Goal: Find specific page/section: Find specific page/section

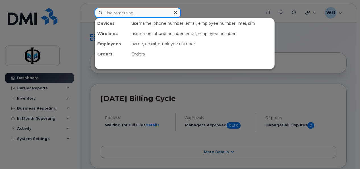
click at [164, 9] on input at bounding box center [138, 13] width 86 height 10
type input "tammy"
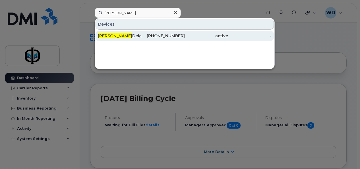
click at [166, 32] on div "403-804-1788" at bounding box center [163, 36] width 44 height 10
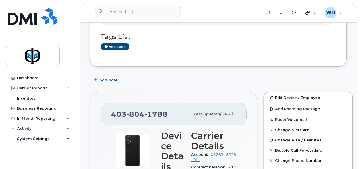
scroll to position [199, 0]
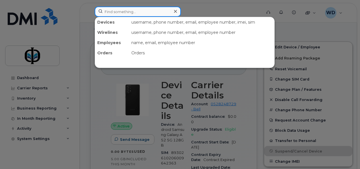
click at [127, 12] on input at bounding box center [138, 12] width 86 height 10
type input "[PERSON_NAME]"
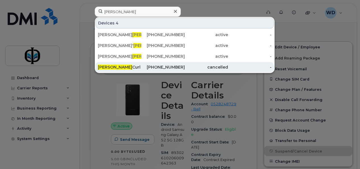
click at [120, 64] on div "[PERSON_NAME]" at bounding box center [120, 67] width 44 height 6
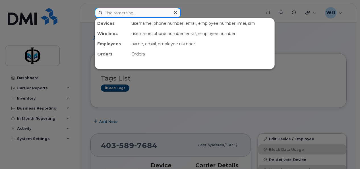
click at [176, 8] on input at bounding box center [138, 13] width 86 height 10
paste input "UKWOMA"
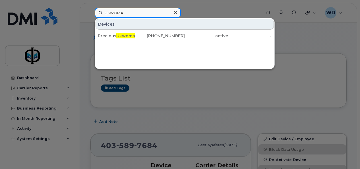
drag, startPoint x: 156, startPoint y: 12, endPoint x: 48, endPoint y: 13, distance: 107.6
click at [90, 13] on div "UKWOMA Devices Precious Ukwoma 587-919-5157 active -" at bounding box center [176, 13] width 172 height 10
paste input "7808815173"
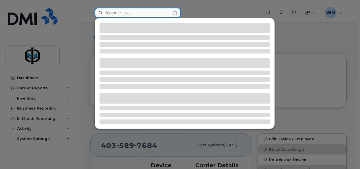
type input "7808815173"
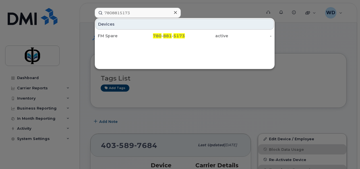
drag, startPoint x: 128, startPoint y: 36, endPoint x: 109, endPoint y: 24, distance: 22.4
click at [128, 36] on div "FM Spare" at bounding box center [120, 36] width 44 height 6
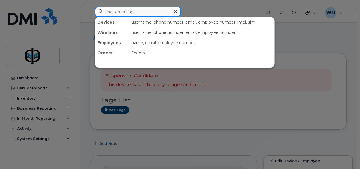
click at [132, 13] on input at bounding box center [138, 12] width 86 height 10
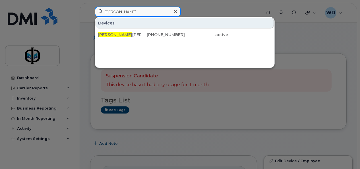
drag, startPoint x: 131, startPoint y: 10, endPoint x: 69, endPoint y: 0, distance: 62.9
drag, startPoint x: 90, startPoint y: 4, endPoint x: 71, endPoint y: -1, distance: 19.5
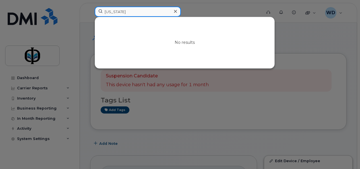
drag, startPoint x: 138, startPoint y: 11, endPoint x: 79, endPoint y: 2, distance: 60.5
click at [90, 7] on div "georgia No results" at bounding box center [176, 13] width 172 height 13
paste input "7808385986"
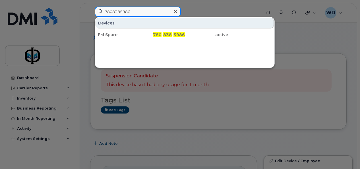
drag, startPoint x: 89, startPoint y: 3, endPoint x: 54, endPoint y: -2, distance: 35.7
drag, startPoint x: 122, startPoint y: 13, endPoint x: 18, endPoint y: -3, distance: 105.2
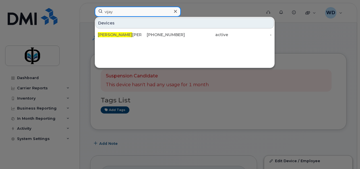
drag, startPoint x: 121, startPoint y: 12, endPoint x: 49, endPoint y: 1, distance: 72.8
click at [90, 7] on div "vijay Devices Vijay Viradia 780-881-4855 active -" at bounding box center [176, 13] width 172 height 13
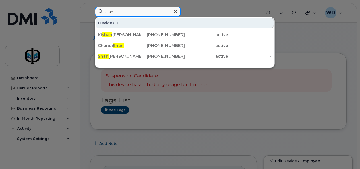
drag, startPoint x: 83, startPoint y: 7, endPoint x: 69, endPoint y: 4, distance: 14.6
click at [90, 7] on div "shan Devices 3 Ki shan Dhankecha 780-370-7863 active - Chundi Shan 780-742-1383…" at bounding box center [176, 13] width 172 height 13
paste input "7802151519"
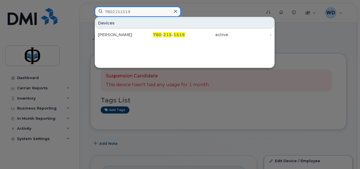
drag, startPoint x: 133, startPoint y: 10, endPoint x: 51, endPoint y: 10, distance: 82.3
click at [90, 10] on div "7802151519 Devices Priyank Shah 780 - 215 - 1519 active -" at bounding box center [176, 13] width 172 height 13
paste input "8814101"
drag, startPoint x: 149, startPoint y: 11, endPoint x: 20, endPoint y: -8, distance: 130.3
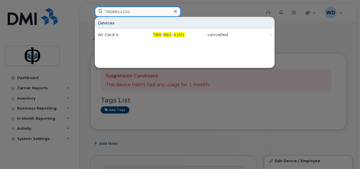
paste input "5922"
drag, startPoint x: 139, startPoint y: 11, endPoint x: 52, endPoint y: 1, distance: 87.7
click at [90, 7] on div "7808815922 Devices Minh Pham 780 - 881 - 5922 active -" at bounding box center [176, 13] width 172 height 13
paste input "3816144"
drag, startPoint x: 139, startPoint y: 10, endPoint x: 76, endPoint y: 9, distance: 63.2
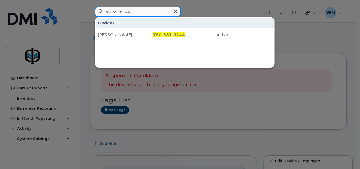
click at [90, 9] on div "7803816144 Devices Jerrid Gabriel 780 - 381 - 6144 active -" at bounding box center [176, 13] width 172 height 13
paste input "4038379713"
drag, startPoint x: 135, startPoint y: 11, endPoint x: 38, endPoint y: 5, distance: 97.6
click at [90, 7] on div "4038379713 Devices Umer Awan 403 - 837 - 9713 active -" at bounding box center [176, 13] width 172 height 13
paste input "5879195962"
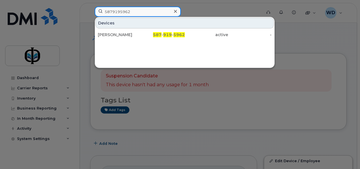
drag, startPoint x: 142, startPoint y: 13, endPoint x: 12, endPoint y: 0, distance: 131.0
click at [90, 7] on div "5879195962 Devices Mark Alejandro 587 - 919 - 5962 active -" at bounding box center [176, 13] width 172 height 13
paste input "6466359"
drag, startPoint x: 135, startPoint y: 11, endPoint x: 96, endPoint y: 11, distance: 39.3
click at [96, 11] on input "5876466359" at bounding box center [138, 12] width 86 height 10
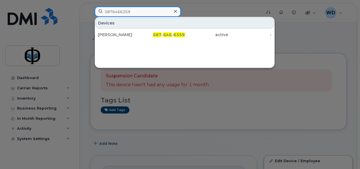
paste input "2374"
drag, startPoint x: 148, startPoint y: 11, endPoint x: 9, endPoint y: -2, distance: 139.8
paste input "780838951"
drag, startPoint x: 144, startPoint y: 12, endPoint x: 22, endPoint y: -2, distance: 122.3
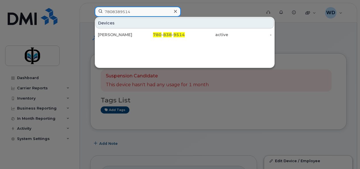
paste input "3707863"
drag, startPoint x: 150, startPoint y: 11, endPoint x: 32, endPoint y: 0, distance: 117.8
click at [90, 7] on div "7803707863 Devices Kishan Dhankecha 780 - 370 - 7863 active -" at bounding box center [176, 13] width 172 height 13
paste input "7992918"
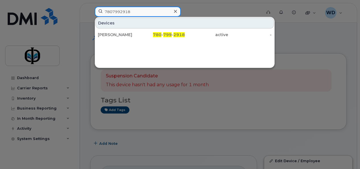
drag, startPoint x: 144, startPoint y: 12, endPoint x: 27, endPoint y: 1, distance: 117.8
click at [90, 7] on div "7807992918 Devices Muhammad Qamar 780 - 799 - 2918 active -" at bounding box center [176, 13] width 172 height 13
paste input "4038294391"
drag, startPoint x: 133, startPoint y: 10, endPoint x: 67, endPoint y: 1, distance: 66.9
click at [90, 7] on div "4038294391 Devices Faria Akther 403 - 829 - 4391 active -" at bounding box center [176, 13] width 172 height 13
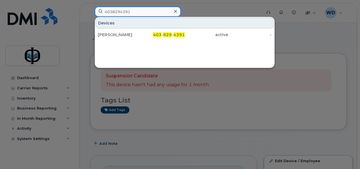
paste input "7802152324"
drag, startPoint x: 139, startPoint y: 11, endPoint x: 60, endPoint y: 11, distance: 79.1
click at [90, 11] on div "7802152324 Devices Diyar Ahmed 780 - 215 - 2324 active -" at bounding box center [176, 13] width 172 height 13
paste input "5876453525"
drag, startPoint x: 140, startPoint y: 13, endPoint x: 56, endPoint y: 1, distance: 84.3
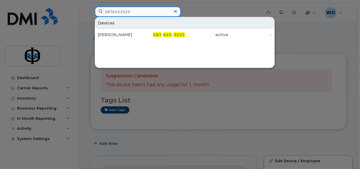
click at [90, 7] on div "5876453525 Devices William Palaganas 587 - 645 - 3525 active -" at bounding box center [176, 13] width 172 height 13
paste input "7808388357"
drag, startPoint x: 109, startPoint y: 12, endPoint x: 38, endPoint y: 9, distance: 71.5
click at [90, 10] on div "7808388357 Devices Stephen Dada 780 - 838 - 8357 active -" at bounding box center [176, 13] width 172 height 13
paste input "357"
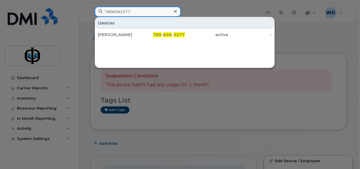
drag, startPoint x: 134, startPoint y: 10, endPoint x: 63, endPoint y: 5, distance: 71.0
click at [90, 7] on div "7808383577 Devices Ugochukwu Ezeilo 780 - 838 - 3577 active -" at bounding box center [176, 13] width 172 height 13
paste input "2189"
drag, startPoint x: 155, startPoint y: 11, endPoint x: 63, endPoint y: -2, distance: 93.1
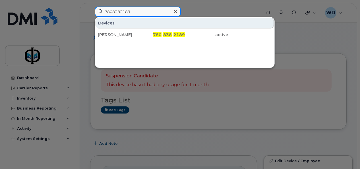
paste input "7423213"
drag, startPoint x: 56, startPoint y: 2, endPoint x: 26, endPoint y: -2, distance: 30.8
paste input "838594"
drag, startPoint x: 139, startPoint y: 12, endPoint x: 73, endPoint y: 11, distance: 66.9
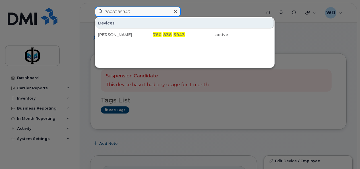
click at [90, 12] on div "7808385943 Devices Philibert Okoh 780 - 838 - 5943 active -" at bounding box center [176, 13] width 172 height 13
paste input "3810626"
drag, startPoint x: 99, startPoint y: 12, endPoint x: 63, endPoint y: 8, distance: 35.8
click at [90, 10] on div "7803810626 Devices Yuliya Kramar 780 - 381 - 0626 cancelled -" at bounding box center [176, 13] width 172 height 13
paste input "8383038"
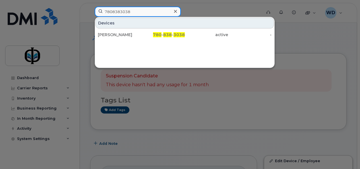
drag, startPoint x: 142, startPoint y: 12, endPoint x: 70, endPoint y: 7, distance: 72.5
click at [90, 7] on div "7808383038 Devices Maryjane Mazon 780 - 838 - 3038 active -" at bounding box center [176, 13] width 172 height 13
paste input "4034376910"
drag, startPoint x: 137, startPoint y: 12, endPoint x: 77, endPoint y: 5, distance: 60.3
click at [90, 7] on div "4034376910 Devices Karan Dutt 403 - 437 - 6910 active -" at bounding box center [176, 13] width 172 height 13
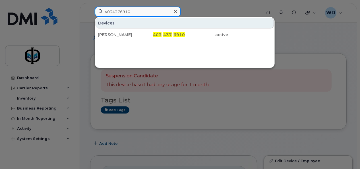
paste input "7802155174"
drag, startPoint x: 133, startPoint y: 11, endPoint x: 70, endPoint y: 3, distance: 63.3
click at [90, 7] on div "7802155174 Devices Munsoor Aziz 780 - 215 - 5174 active -" at bounding box center [176, 13] width 172 height 13
paste input "8386008"
drag, startPoint x: 142, startPoint y: 12, endPoint x: 50, endPoint y: 9, distance: 92.8
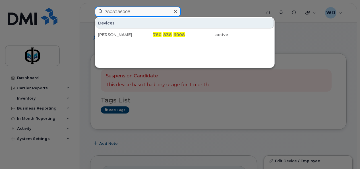
click at [90, 9] on div "7808386008 Devices Jenil Mungara 780 - 838 - 6008 active -" at bounding box center [176, 13] width 172 height 13
paste input "3815966"
drag, startPoint x: 145, startPoint y: 13, endPoint x: 55, endPoint y: 7, distance: 89.8
click at [90, 7] on div "7803815966 Devices Henry Gathuo 780 - 381 - 5966 active -" at bounding box center [176, 13] width 172 height 13
paste input "5879197975"
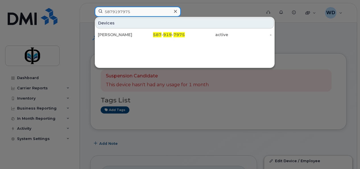
drag, startPoint x: 133, startPoint y: 12, endPoint x: 87, endPoint y: 9, distance: 45.9
click at [92, 8] on div "5879197975 Devices Yash Kamini 587 - 919 - 7975 active -" at bounding box center [176, 13] width 172 height 13
paste input "7808381578"
drag, startPoint x: 137, startPoint y: 11, endPoint x: 84, endPoint y: 7, distance: 53.1
click at [90, 7] on div "7808381578 Devices Jorge Perez Turowiecki 780 - 838 - 1578 active -" at bounding box center [176, 13] width 172 height 13
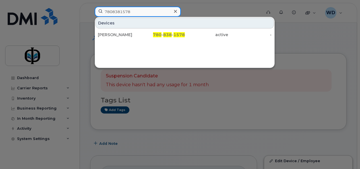
paste input "5879196606"
drag, startPoint x: 59, startPoint y: 0, endPoint x: 51, endPoint y: -1, distance: 8.3
paste input "7803816914"
drag, startPoint x: 135, startPoint y: 10, endPoint x: 61, endPoint y: 5, distance: 73.6
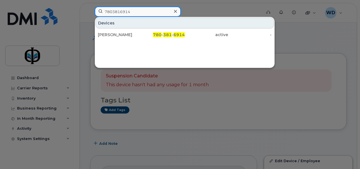
click at [90, 7] on div "7803816914 Devices Mohak Shah 780 - 381 - 6914 active -" at bounding box center [176, 13] width 172 height 13
paste input "5876454365"
drag, startPoint x: 138, startPoint y: 13, endPoint x: 67, endPoint y: 3, distance: 71.6
click at [90, 7] on div "5876454365 Devices Ognian Gubev 587 - 645 - 4365 suspended -" at bounding box center [176, 13] width 172 height 13
paste input "78074238"
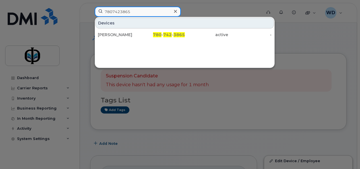
drag, startPoint x: 145, startPoint y: 11, endPoint x: 4, endPoint y: -5, distance: 141.7
paste input "4035428766"
drag, startPoint x: 138, startPoint y: 11, endPoint x: 17, endPoint y: -1, distance: 122.2
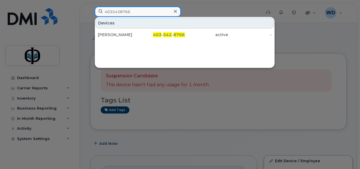
paste input "7803815963"
drag, startPoint x: 140, startPoint y: 12, endPoint x: 45, endPoint y: -1, distance: 95.9
paste input "2150748"
drag, startPoint x: 154, startPoint y: 14, endPoint x: 10, endPoint y: -15, distance: 147.4
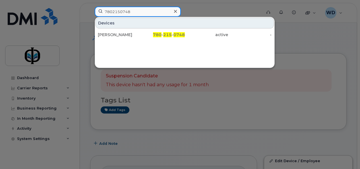
paste input "403888828"
drag, startPoint x: 133, startPoint y: 12, endPoint x: 43, endPoint y: 3, distance: 91.2
click at [90, 7] on div "4038888288 Devices Paul Xu 403 - 888 - 8288 active -" at bounding box center [176, 13] width 172 height 13
paste input "7803816933"
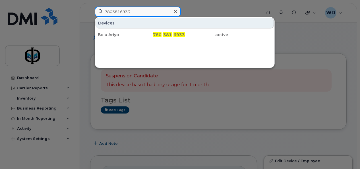
drag, startPoint x: 140, startPoint y: 11, endPoint x: 63, endPoint y: 5, distance: 78.0
click at [90, 7] on div "7803816933 Devices Bolu Ariyo 780 - 381 - 6933 active -" at bounding box center [176, 13] width 172 height 13
paste input "8382108"
drag, startPoint x: 157, startPoint y: 8, endPoint x: 11, endPoint y: -3, distance: 146.2
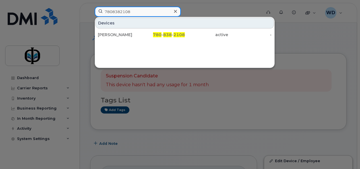
paste input "5879196344"
drag, startPoint x: 121, startPoint y: 12, endPoint x: 96, endPoint y: 13, distance: 25.3
click at [96, 13] on input "5879196344" at bounding box center [138, 12] width 86 height 10
paste input "7577"
drag, startPoint x: 137, startPoint y: 10, endPoint x: 15, endPoint y: 1, distance: 122.5
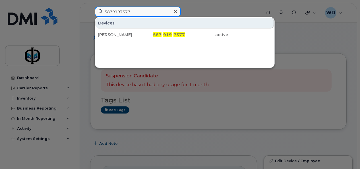
click at [90, 7] on div "5879197577 Devices Kai Flett 587 - 919 - 7577 active -" at bounding box center [176, 13] width 172 height 13
paste input "4035425291"
drag, startPoint x: 132, startPoint y: 13, endPoint x: 33, endPoint y: -2, distance: 100.2
paste input "7808387943"
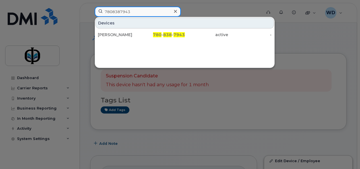
drag, startPoint x: 151, startPoint y: 12, endPoint x: 65, endPoint y: 7, distance: 86.9
click at [90, 7] on div "7808387943 Devices Mahmood Molumo 780 - 838 - 7943 active -" at bounding box center [176, 13] width 172 height 13
paste input "587919762"
drag, startPoint x: 133, startPoint y: 11, endPoint x: 76, endPoint y: 7, distance: 57.4
click at [90, 7] on div "5879197623 Devices John Lamsis 587 - 919 - 7623 active -" at bounding box center [176, 13] width 172 height 13
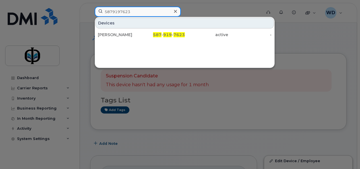
paste input "7803816790"
drag, startPoint x: 71, startPoint y: 11, endPoint x: 71, endPoint y: 6, distance: 4.6
click at [90, 9] on div "7803816790 Devices Osita Chibueze Idoko 780 - 381 - 6790 active -" at bounding box center [176, 13] width 172 height 13
paste input "4038696798"
drag, startPoint x: 138, startPoint y: 11, endPoint x: 56, endPoint y: -3, distance: 83.2
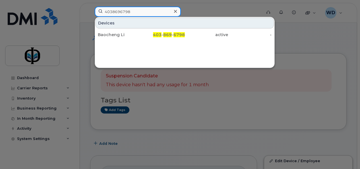
paste input "7807421521"
drag, startPoint x: 131, startPoint y: 10, endPoint x: 15, endPoint y: 1, distance: 116.8
click at [90, 7] on div "7807421521 Devices Vincent Smith 780 - 742 - 1521 active -" at bounding box center [176, 13] width 172 height 13
paste input "3816793"
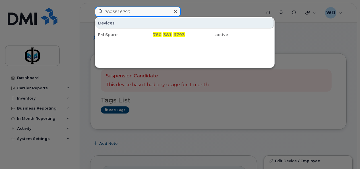
drag, startPoint x: 133, startPoint y: 10, endPoint x: 39, endPoint y: 0, distance: 95.0
click at [90, 7] on div "7803816793 Devices FM Spare 780 - 381 - 6793 active -" at bounding box center [176, 13] width 172 height 13
paste input "0634"
drag, startPoint x: 144, startPoint y: 12, endPoint x: -1, endPoint y: 10, distance: 145.2
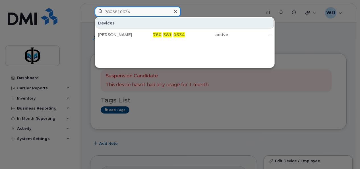
paste input "4038352819"
drag, startPoint x: 151, startPoint y: 11, endPoint x: 3, endPoint y: 6, distance: 148.4
click at [90, 7] on div "4038352819 Devices Kitmat Hub 403 - 835 - 2819 active -" at bounding box center [176, 13] width 172 height 13
paste input "7805987896"
drag, startPoint x: 149, startPoint y: 11, endPoint x: 26, endPoint y: 11, distance: 123.0
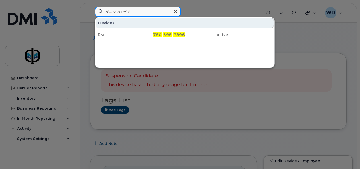
click at [90, 11] on div "7805987896 Devices Rso 780 - 598 - 7896 active -" at bounding box center [176, 13] width 172 height 13
paste input "7424579"
drag, startPoint x: 62, startPoint y: 2, endPoint x: 37, endPoint y: 0, distance: 25.1
click at [90, 7] on div "7807424579 Devices FM Spare 780 - 742 - 4579 cancelled -" at bounding box center [176, 13] width 172 height 13
paste input "420"
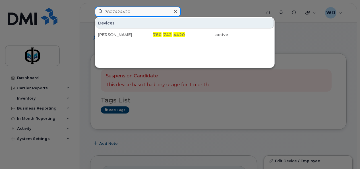
drag, startPoint x: 154, startPoint y: 11, endPoint x: 13, endPoint y: 11, distance: 140.6
click at [90, 11] on div "7807424420 Devices Sebastian Ramirez 780 - 742 - 4420 active -" at bounding box center [176, 13] width 172 height 13
paste input "8384941"
drag, startPoint x: 133, startPoint y: 11, endPoint x: 32, endPoint y: 1, distance: 102.1
click at [90, 7] on div "7808384941 Devices Tidjani Abdelhakim 780 - 838 - 4941 active -" at bounding box center [176, 13] width 172 height 13
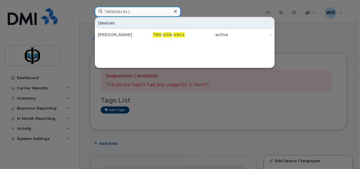
paste input "799036"
drag, startPoint x: 162, startPoint y: 11, endPoint x: 40, endPoint y: 7, distance: 121.4
click at [90, 7] on div "7807990361 Devices Franklin Nwoloko 780 - 799 - 0361 active -" at bounding box center [176, 13] width 172 height 13
paste input "8817949"
drag, startPoint x: 151, startPoint y: 11, endPoint x: 34, endPoint y: -3, distance: 117.5
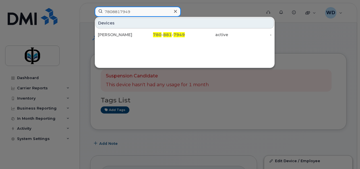
paste input "3810628"
click at [90, 7] on div "7803810628 Devices Nathaniel Ubana 780 - 381 - 0628 cancelled -" at bounding box center [176, 13] width 172 height 13
paste input "8385530"
drag, startPoint x: 143, startPoint y: 11, endPoint x: 49, endPoint y: 7, distance: 94.0
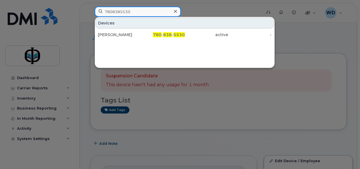
click at [90, 7] on div "7808385530 Devices Zainab Amiri 780 - 838 - 5530 active -" at bounding box center [176, 13] width 172 height 13
paste input "5879196791"
drag, startPoint x: 133, startPoint y: 13, endPoint x: 52, endPoint y: 1, distance: 81.4
click at [90, 7] on div "5879196791 Devices Scl #8 (Aurora Senior Monitor) 587 - 919 - 6791 active -" at bounding box center [176, 13] width 172 height 13
paste input "4038290902"
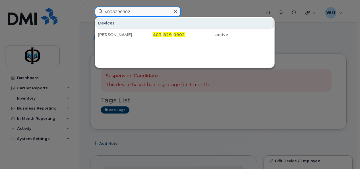
drag, startPoint x: 149, startPoint y: 13, endPoint x: 19, endPoint y: -1, distance: 131.6
paste input "78074298"
drag, startPoint x: 137, startPoint y: 12, endPoint x: 66, endPoint y: 11, distance: 71.4
click at [90, 11] on div "7807429802 Devices Jobelle Bacaoco 780 - 742 - 9802 active -" at bounding box center [176, 13] width 172 height 13
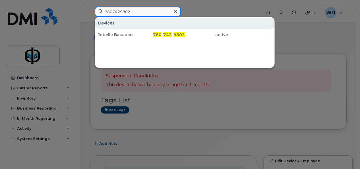
paste input "8819364"
drag, startPoint x: 146, startPoint y: 12, endPoint x: 71, endPoint y: 4, distance: 74.7
click at [90, 7] on div "7808819364 Devices FM Spare 780 - 881 - 9364 active -" at bounding box center [176, 13] width 172 height 13
paste input "7429357"
click at [105, 7] on input "7807429357" at bounding box center [138, 12] width 86 height 10
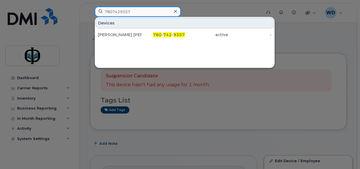
paste input "8385971"
drag, startPoint x: 136, startPoint y: 11, endPoint x: 80, endPoint y: 7, distance: 55.6
click at [90, 7] on div "7808385971 Devices Eskay Creek Lab 780 - 838 - 5971 active -" at bounding box center [176, 13] width 172 height 13
paste input "7991389"
drag, startPoint x: 137, startPoint y: 11, endPoint x: 82, endPoint y: 7, distance: 54.8
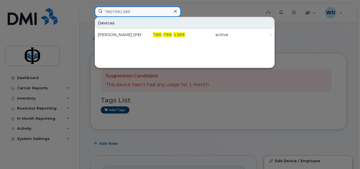
click at [90, 7] on div "7807991389 Devices Muhammad Ali Abbasi 780 - 799 - 1389 active -" at bounding box center [176, 13] width 172 height 13
paste input "8817945"
type input "7808817945"
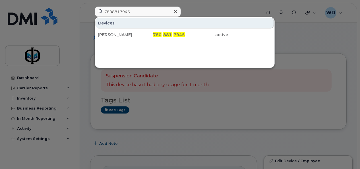
drag, startPoint x: 360, startPoint y: 61, endPoint x: 342, endPoint y: 59, distance: 17.7
click at [359, 61] on div at bounding box center [180, 84] width 360 height 169
